Goal: Book appointment/travel/reservation

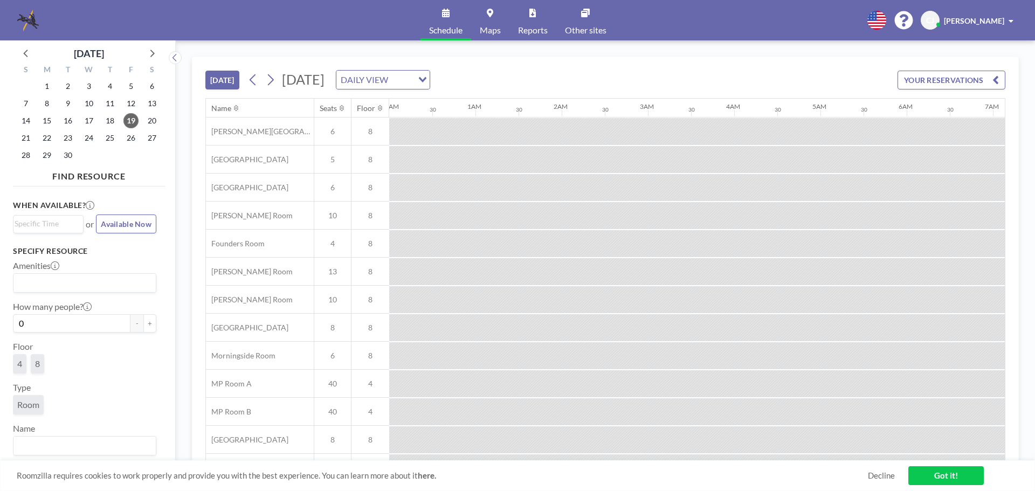
scroll to position [0, 1293]
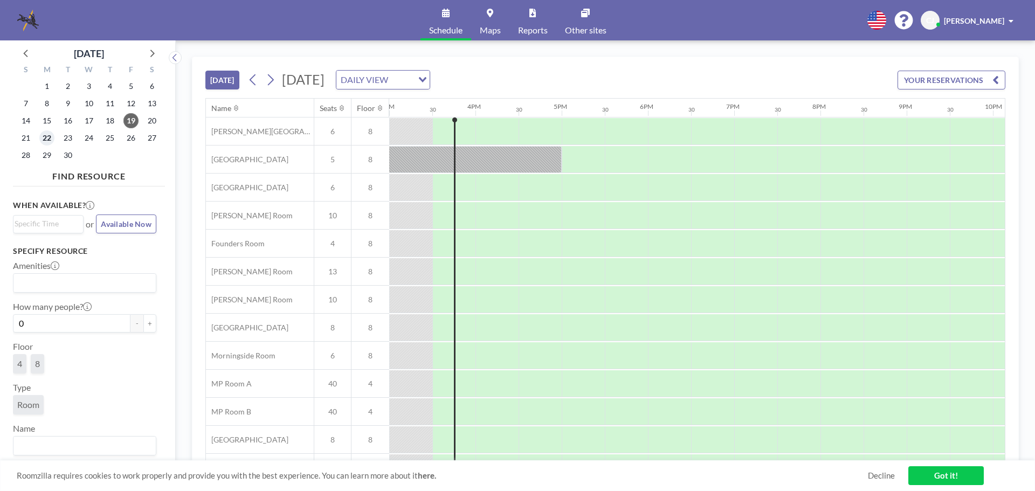
click at [45, 140] on span "22" at bounding box center [46, 137] width 15 height 15
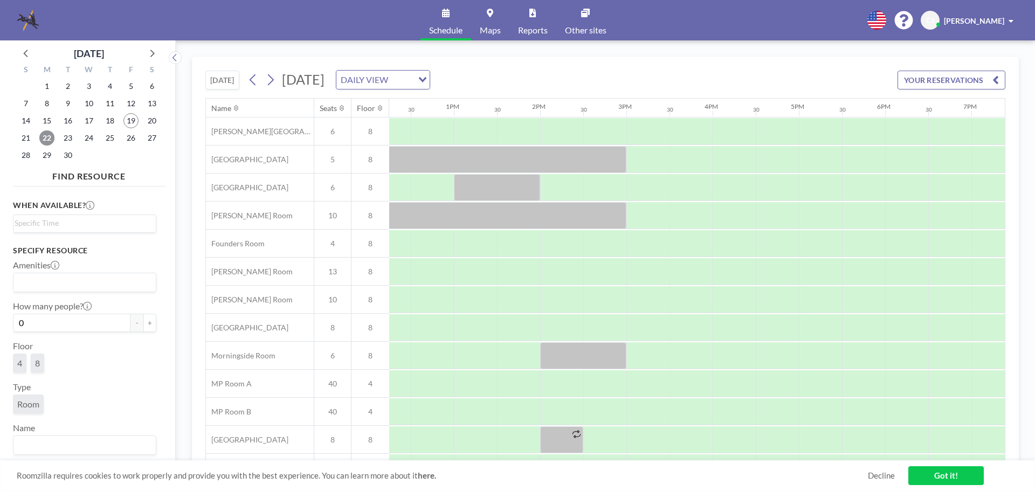
scroll to position [0, 1078]
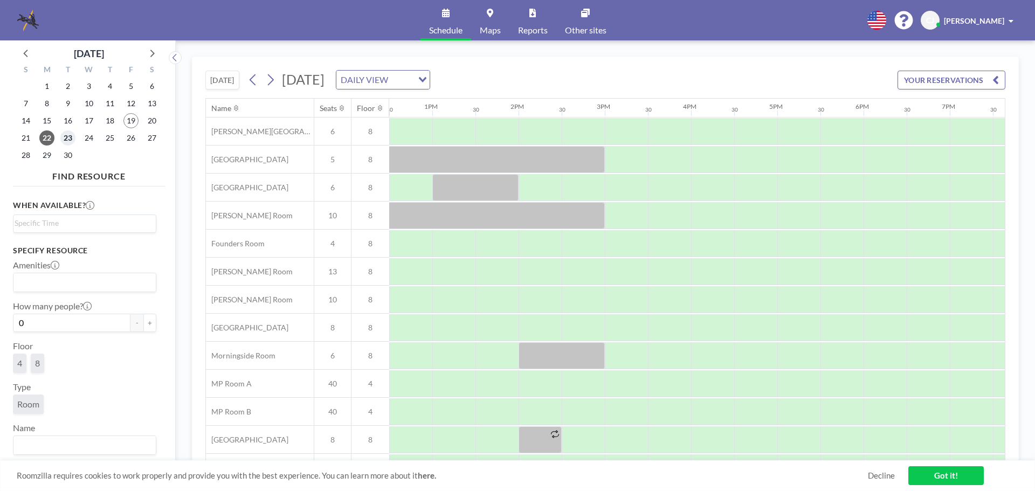
click at [67, 137] on span "23" at bounding box center [67, 137] width 15 height 15
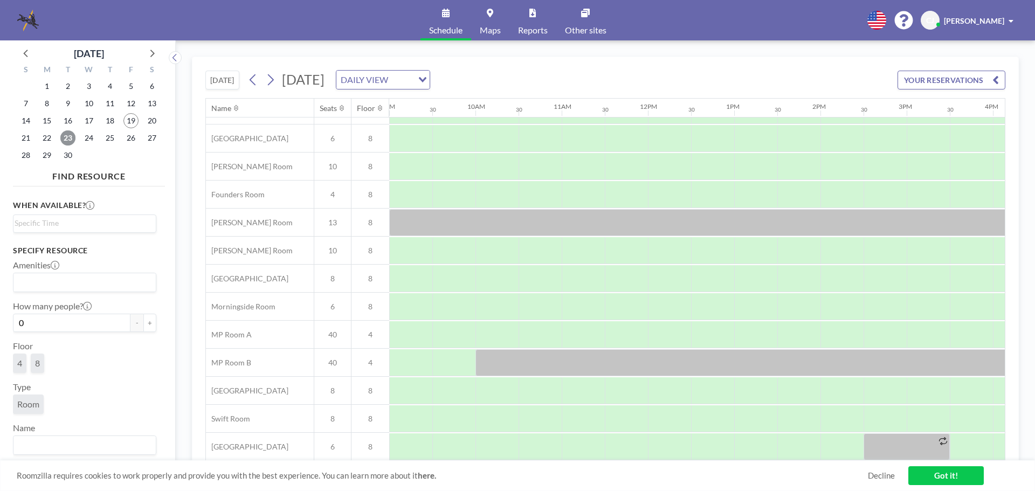
scroll to position [54, 754]
click at [91, 136] on span "24" at bounding box center [88, 137] width 15 height 15
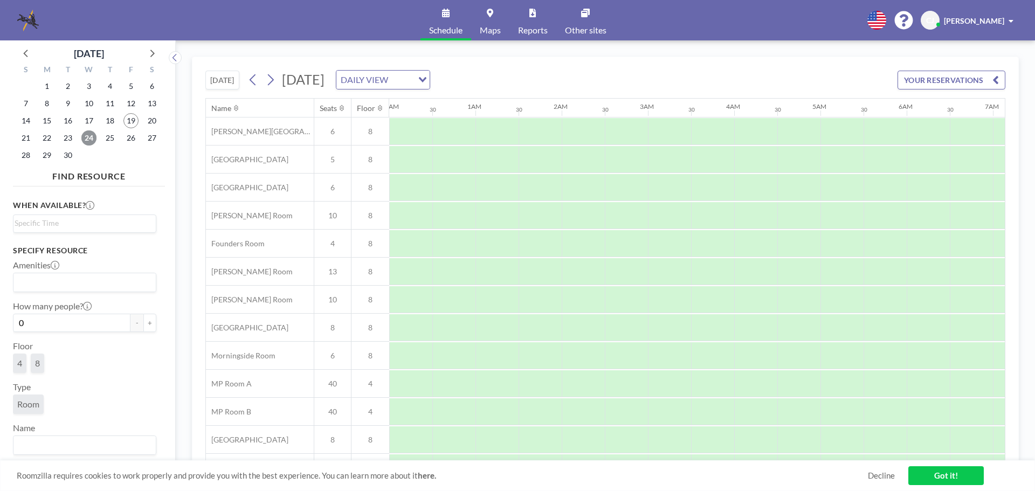
scroll to position [0, 647]
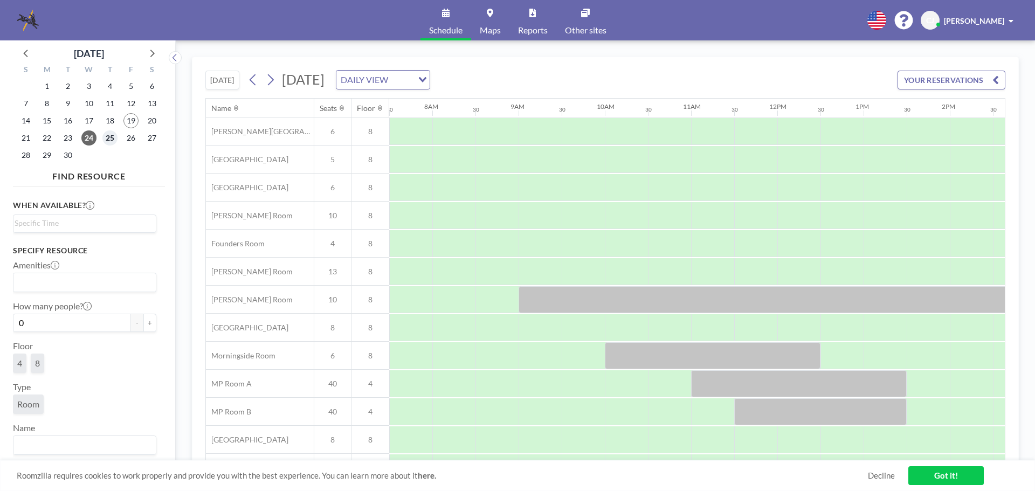
click at [108, 138] on span "25" at bounding box center [109, 137] width 15 height 15
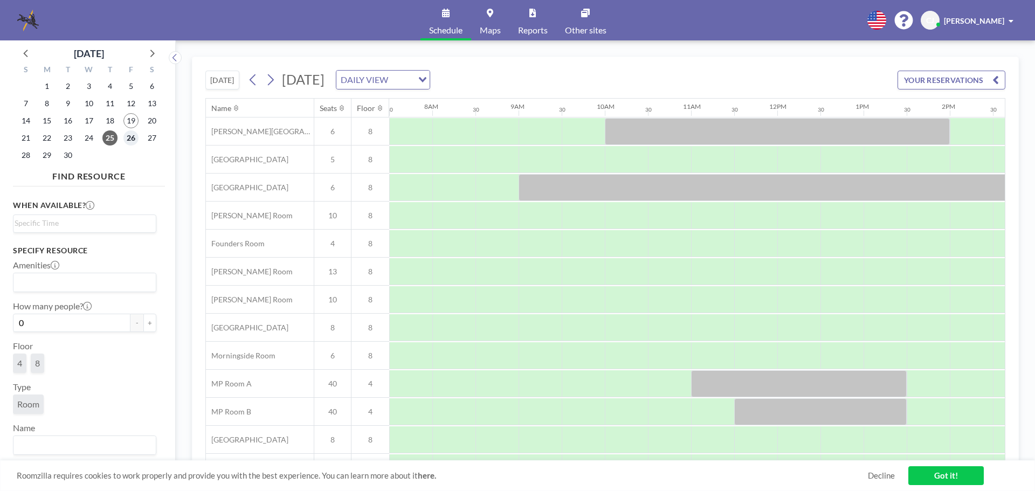
click at [128, 141] on span "26" at bounding box center [130, 137] width 15 height 15
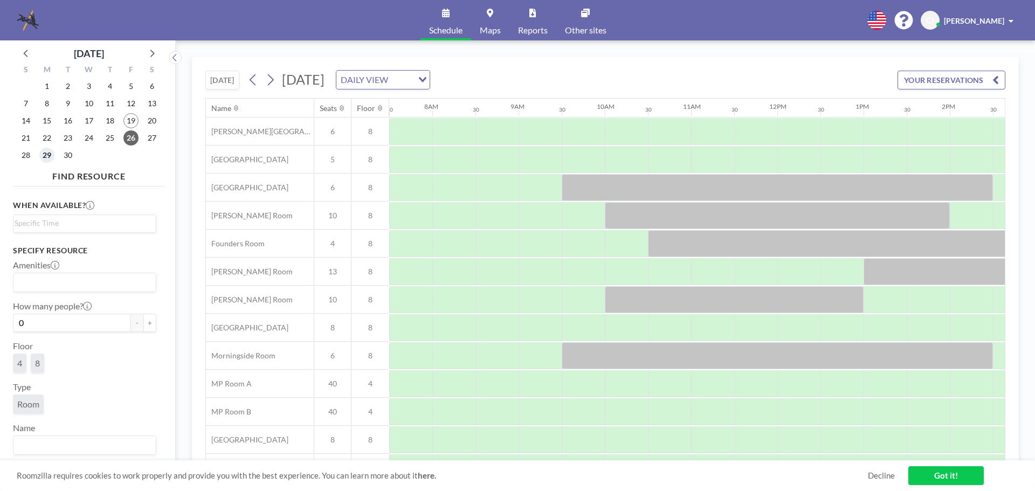
click at [47, 156] on span "29" at bounding box center [46, 155] width 15 height 15
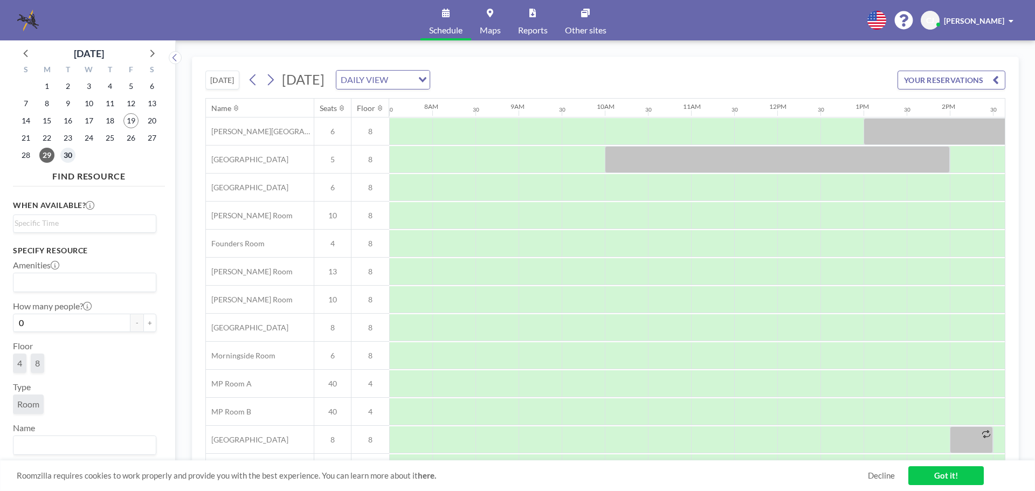
click at [70, 155] on span "30" at bounding box center [67, 155] width 15 height 15
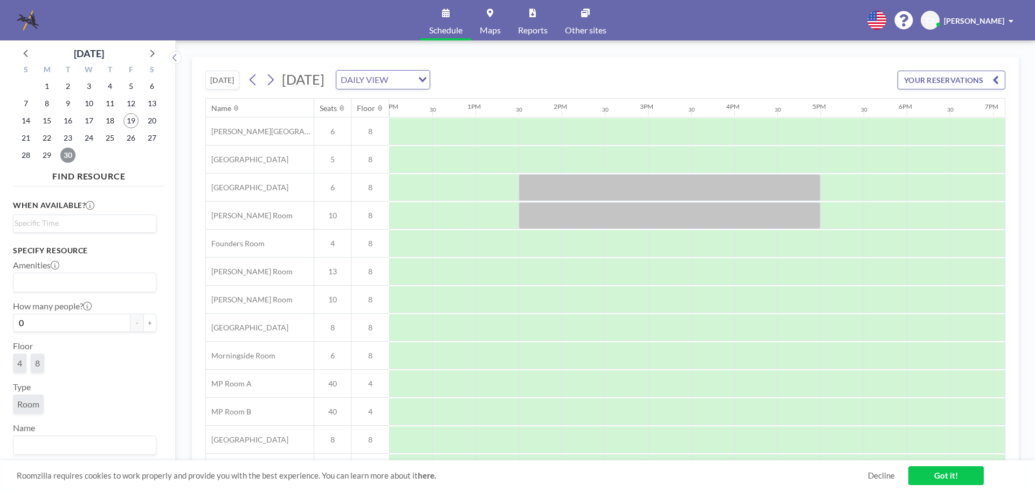
scroll to position [0, 1099]
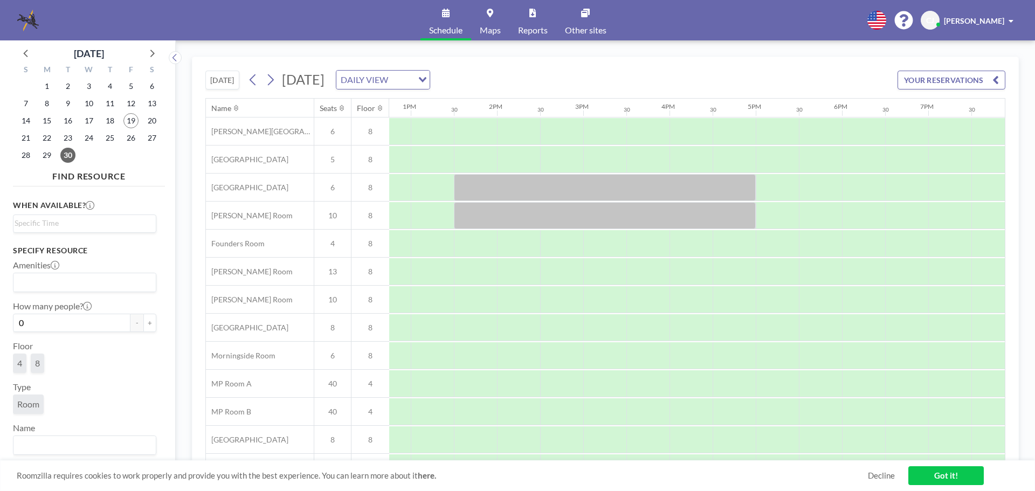
click at [972, 19] on span "[PERSON_NAME]" at bounding box center [974, 20] width 60 height 9
click at [278, 49] on div "[DATE] [DATE] DAILY VIEW Loading... YOUR RESERVATIONS Name Seats Floor 12AM 30 …" at bounding box center [605, 265] width 859 height 451
click at [126, 121] on span "19" at bounding box center [130, 120] width 15 height 15
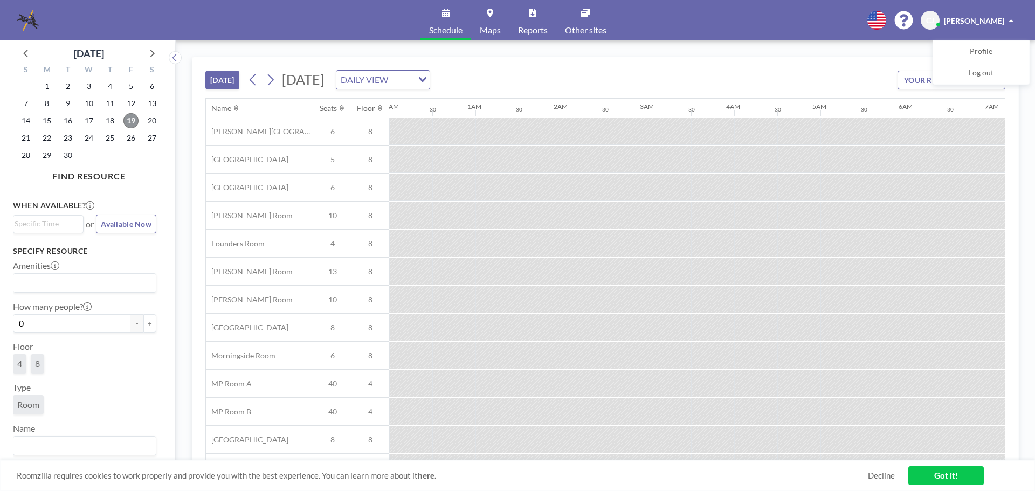
scroll to position [0, 1293]
